Goal: Check status: Check status

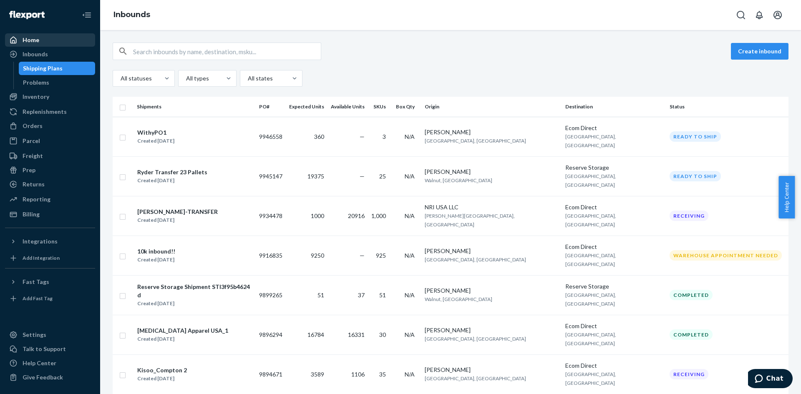
click at [31, 41] on div "Home" at bounding box center [31, 40] width 17 height 8
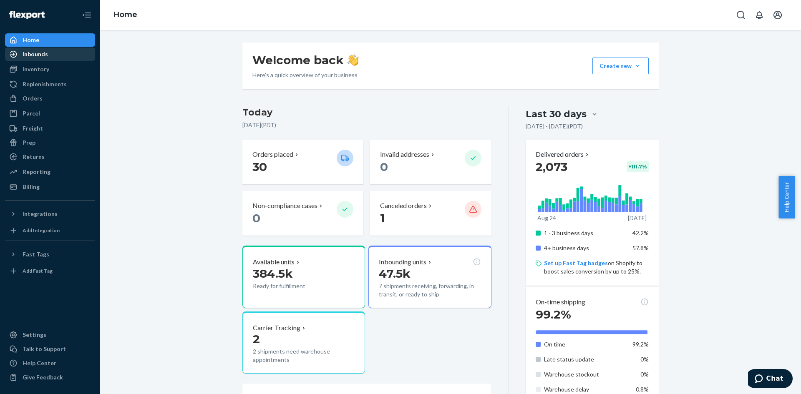
click at [29, 54] on div "Inbounds" at bounding box center [35, 54] width 25 height 8
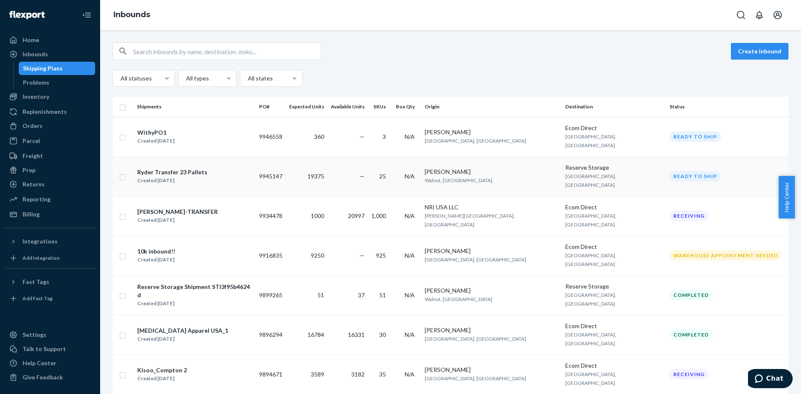
click at [698, 171] on div "Ready to ship" at bounding box center [726, 176] width 112 height 10
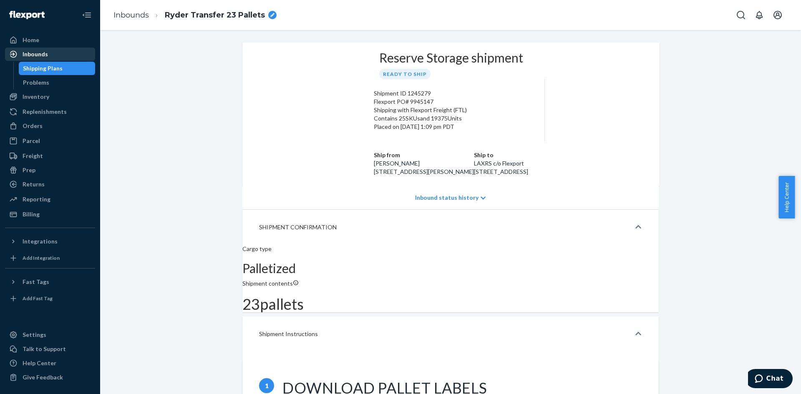
click at [45, 53] on div "Inbounds" at bounding box center [35, 54] width 25 height 8
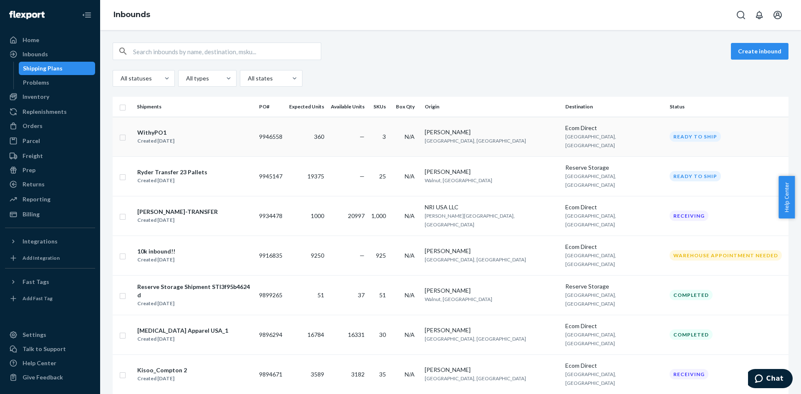
click at [252, 138] on div "WithyPO1 Created Sep 23, 2025" at bounding box center [195, 137] width 116 height 18
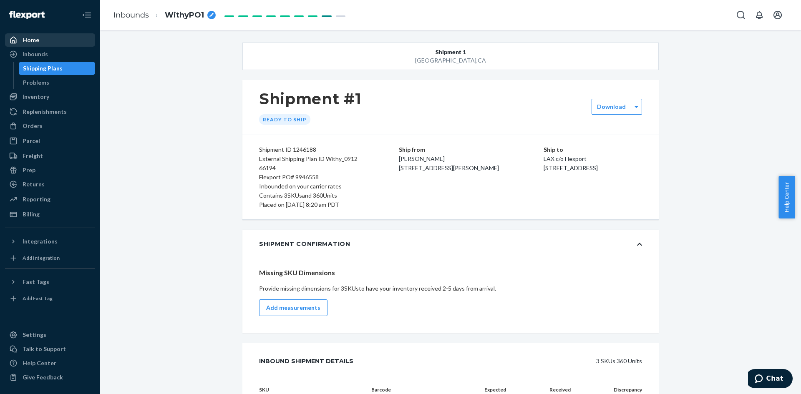
click at [31, 38] on div "Home" at bounding box center [31, 40] width 17 height 8
